Goal: Information Seeking & Learning: Learn about a topic

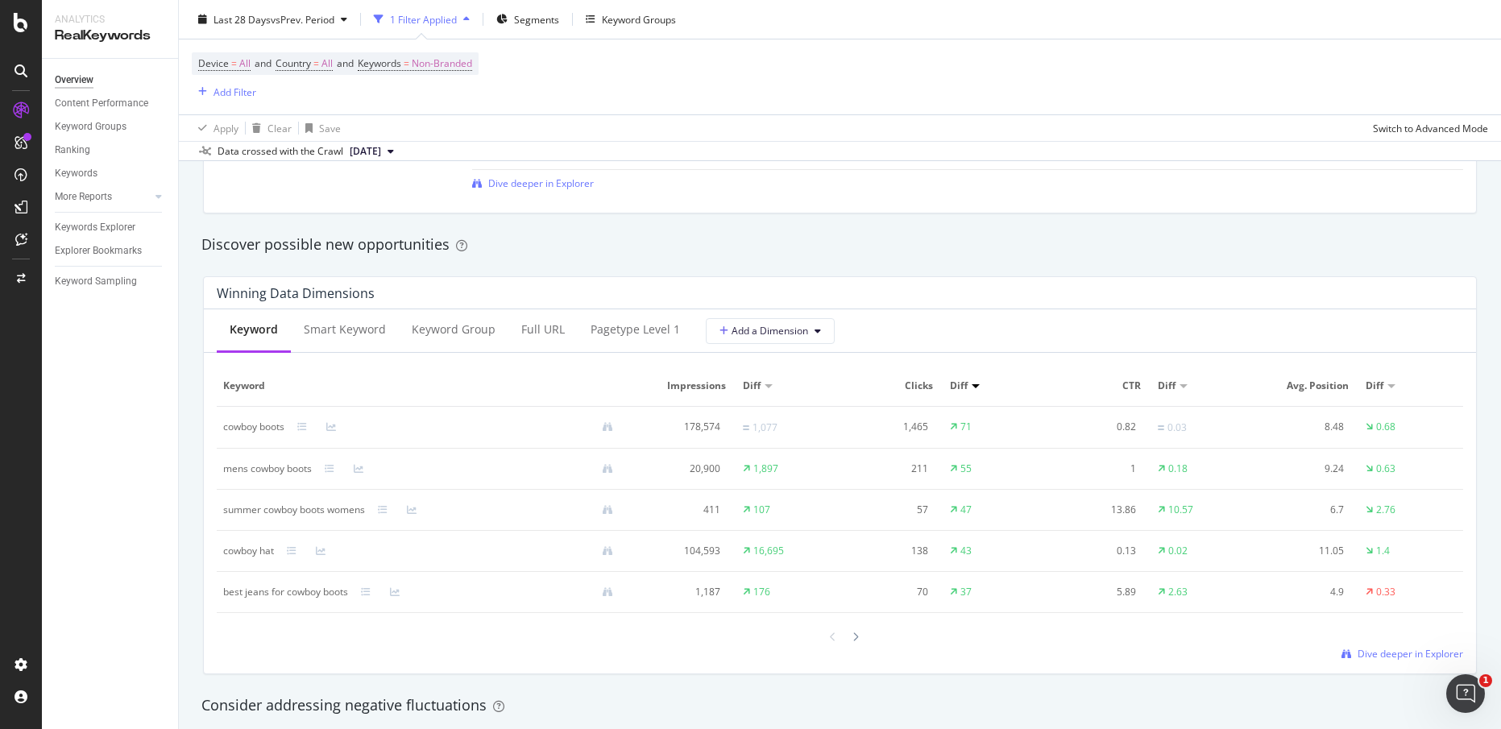
scroll to position [1341, 0]
click at [1321, 428] on div "8.48" at bounding box center [1303, 428] width 82 height 15
click at [1327, 427] on div "8.48" at bounding box center [1303, 428] width 82 height 15
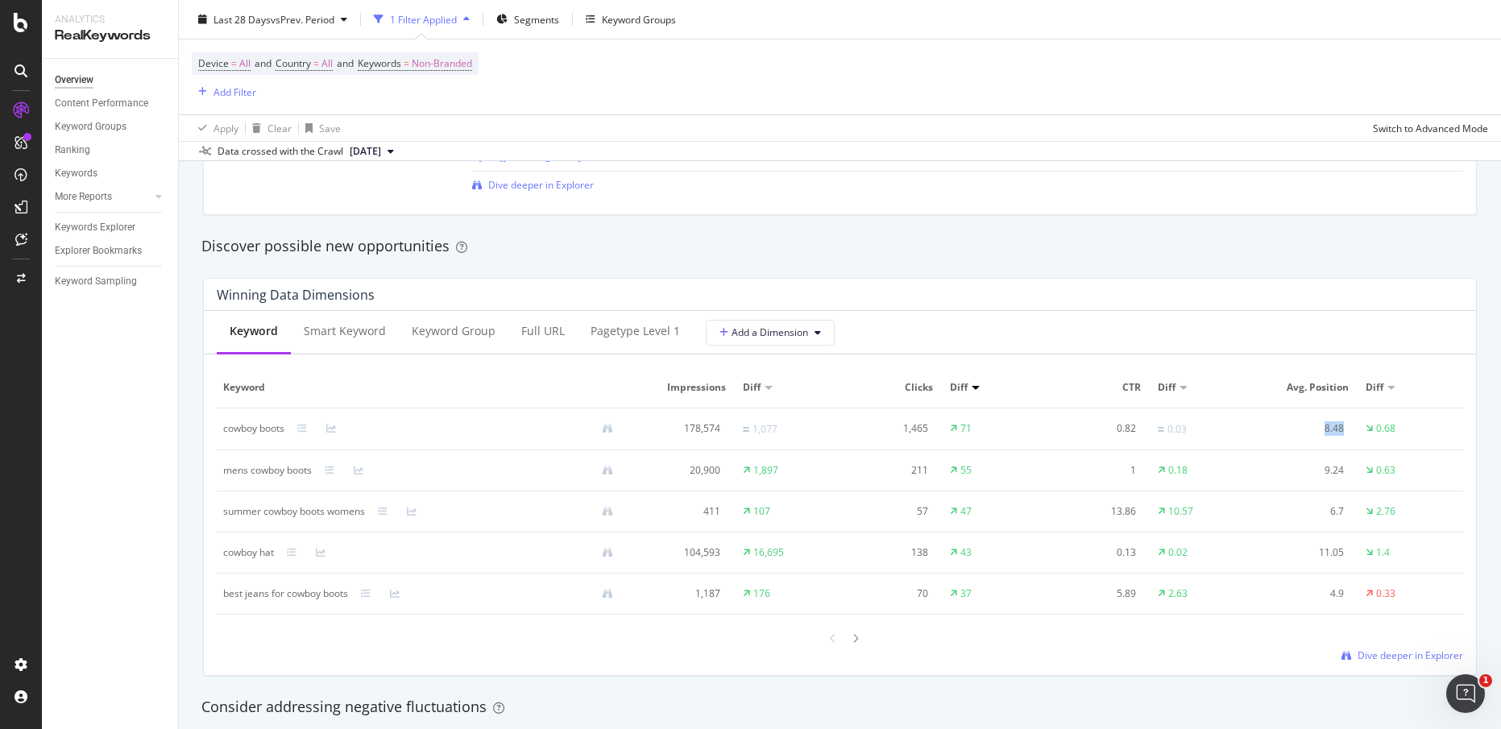
click at [1327, 426] on div "8.48" at bounding box center [1303, 428] width 82 height 15
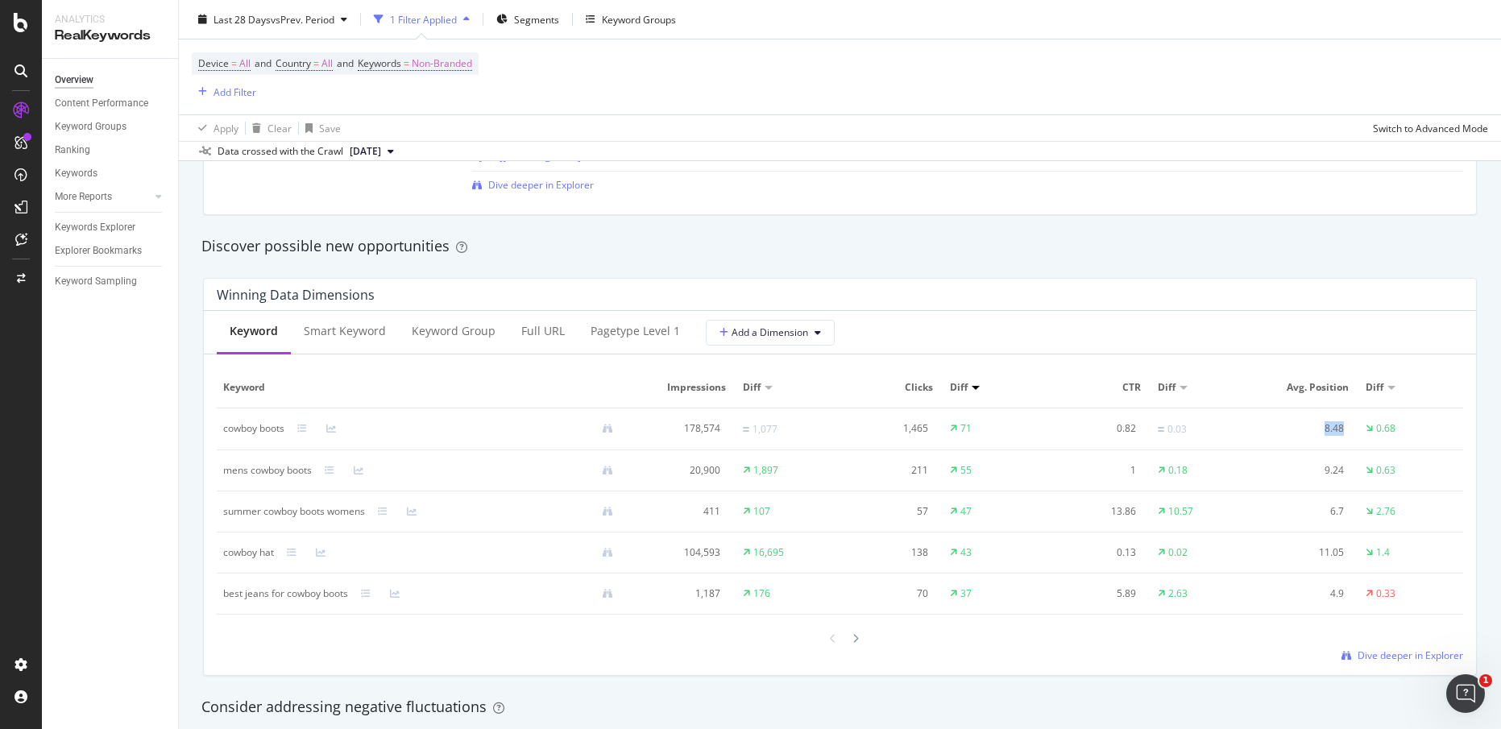
click at [1327, 426] on div "8.48" at bounding box center [1303, 428] width 82 height 15
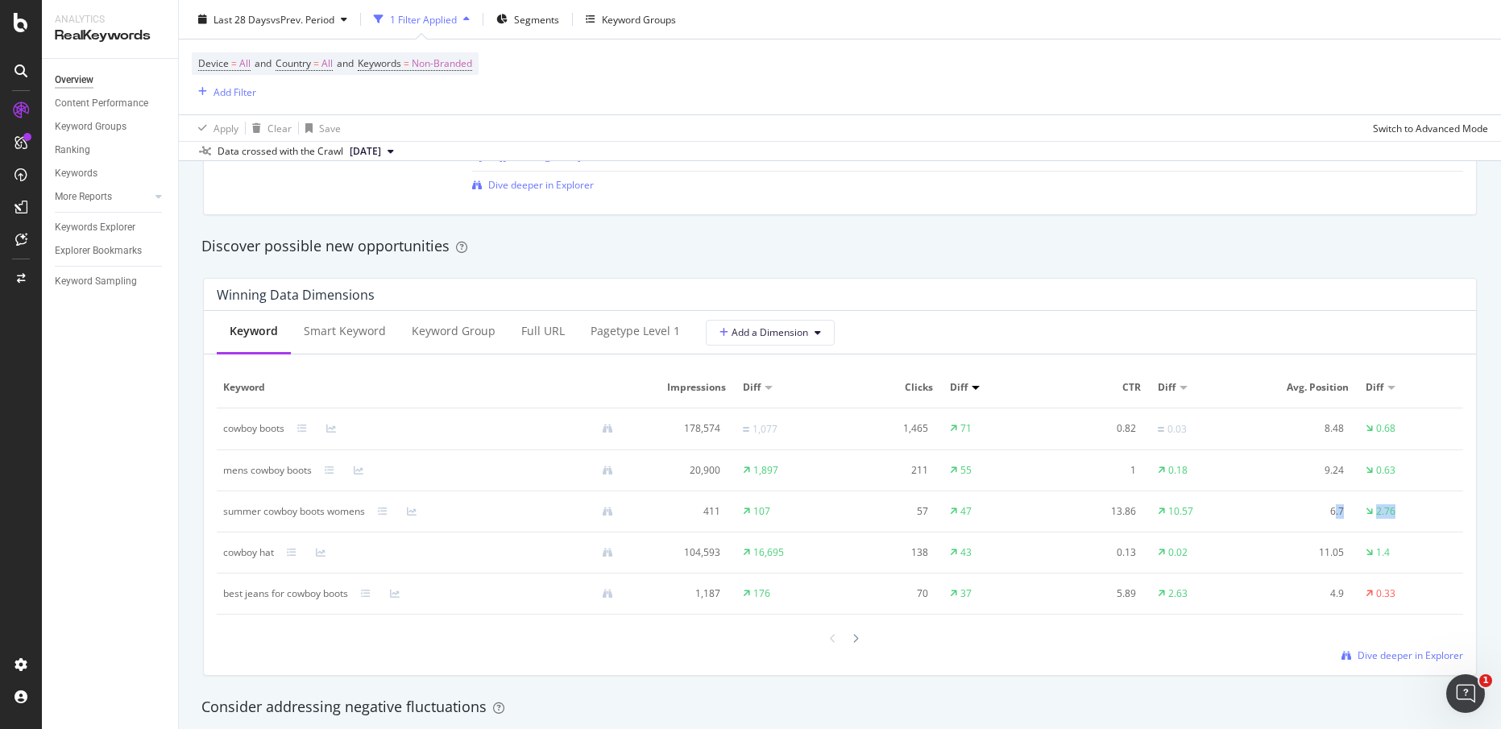
drag, startPoint x: 1322, startPoint y: 511, endPoint x: 1412, endPoint y: 514, distance: 89.5
click at [1412, 514] on tr "summer cowboy boots womens 411 107 57 47 13.86 10.57 6.7 2.76" at bounding box center [840, 511] width 1246 height 41
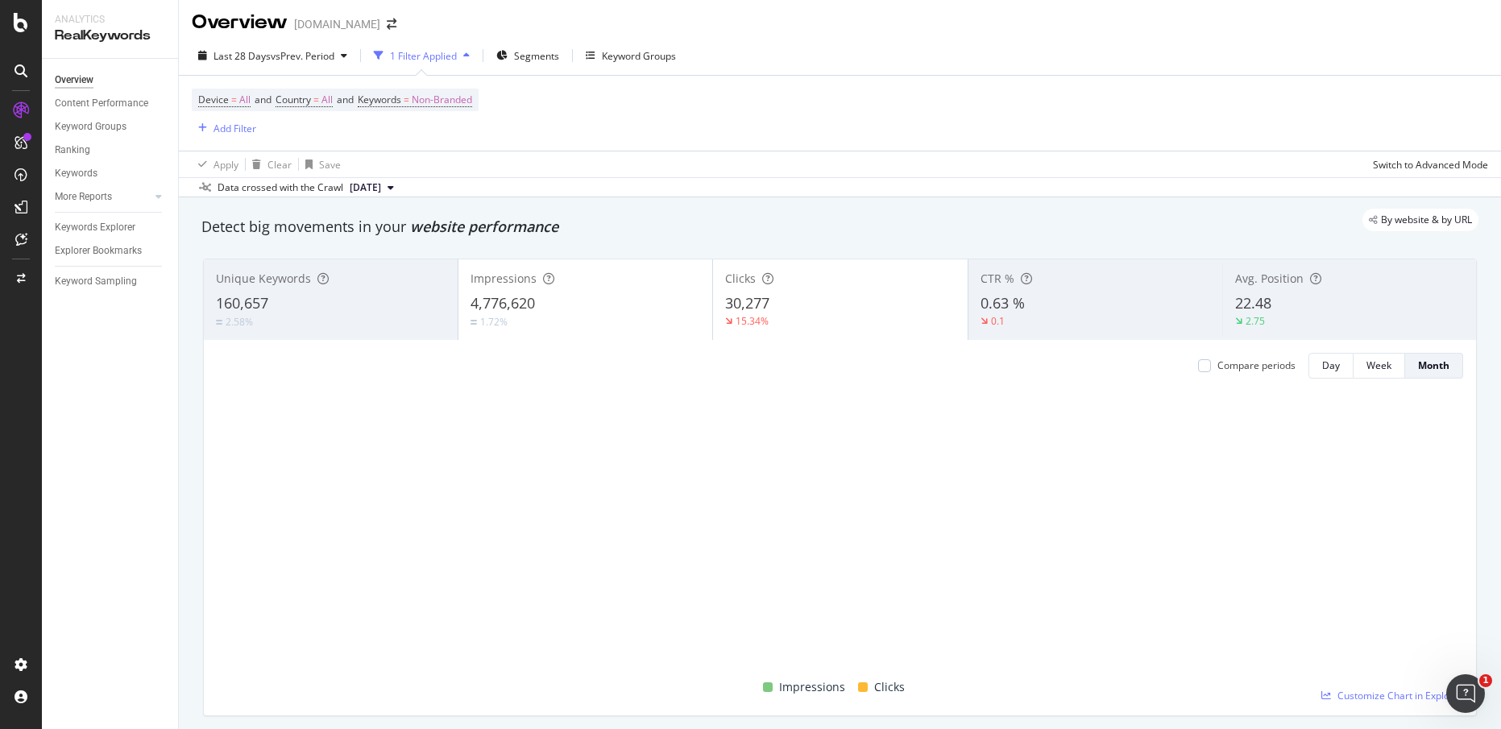
scroll to position [0, 0]
click at [80, 147] on div "Ranking" at bounding box center [72, 150] width 35 height 17
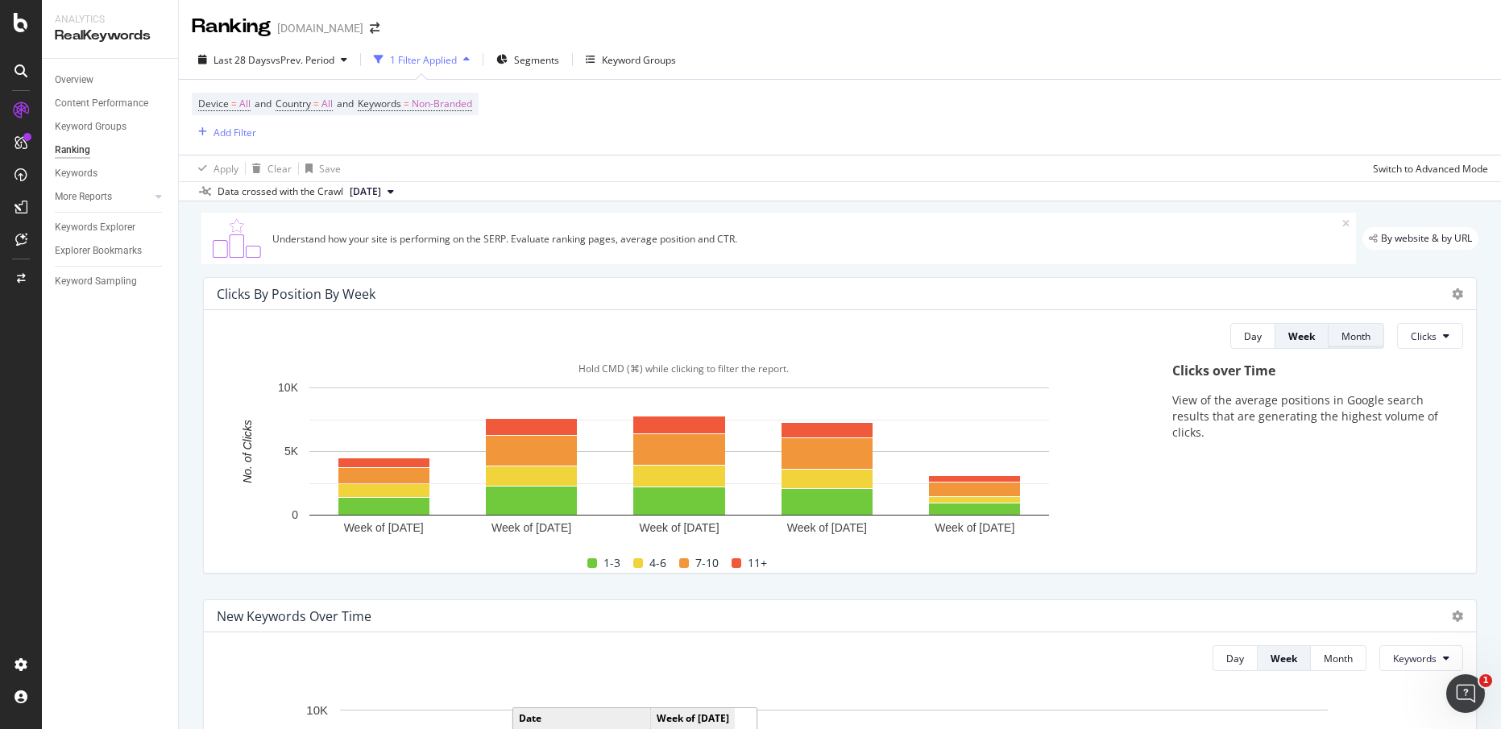
click at [1349, 333] on div "Month" at bounding box center [1355, 337] width 29 height 14
